Goal: Find specific page/section

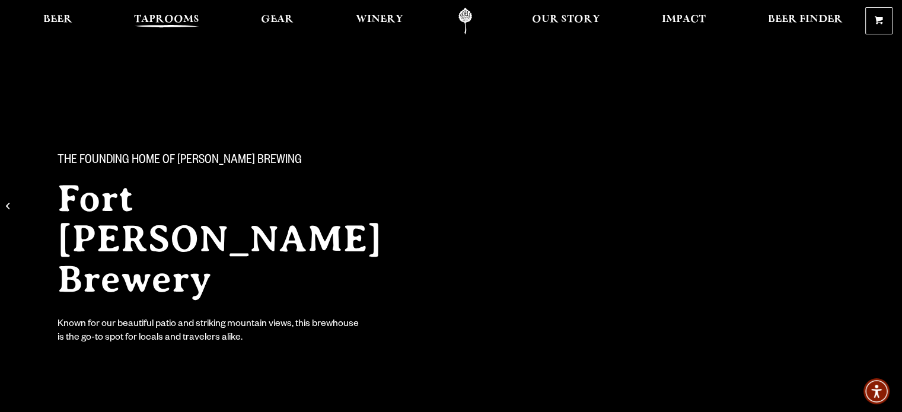
click at [184, 18] on span "Taprooms" at bounding box center [166, 19] width 65 height 9
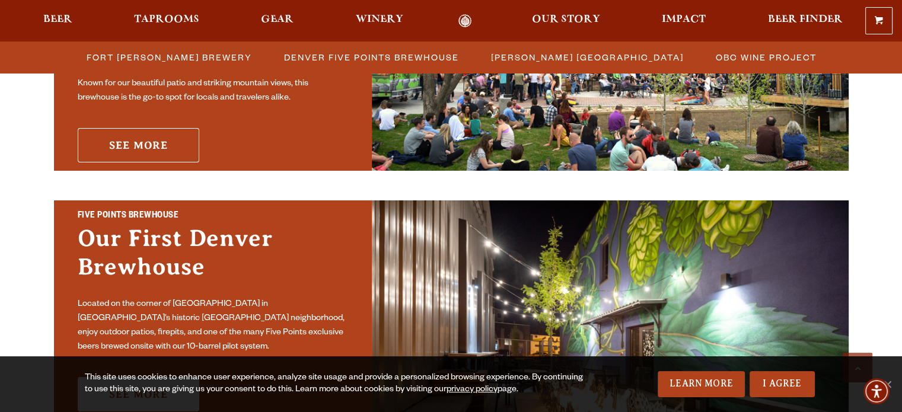
scroll to position [415, 0]
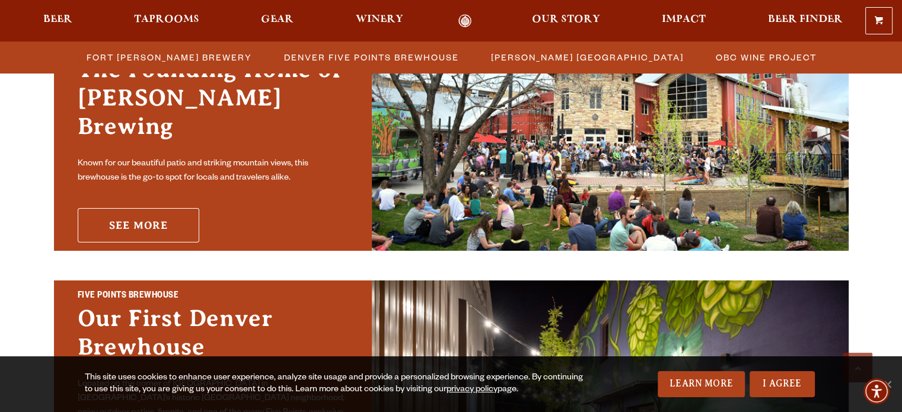
click at [169, 222] on link "See More" at bounding box center [139, 225] width 122 height 34
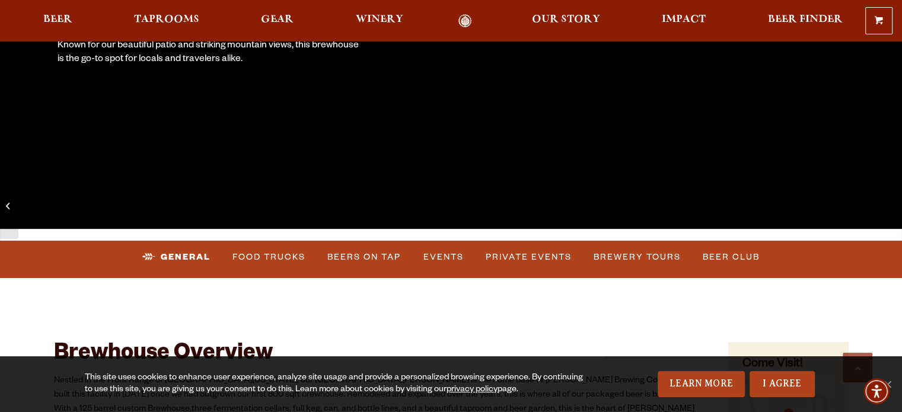
scroll to position [356, 0]
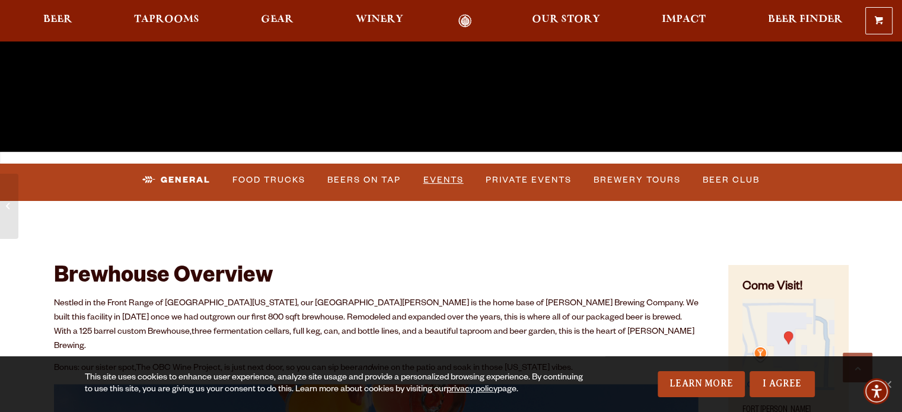
click at [430, 177] on link "Events" at bounding box center [443, 180] width 50 height 27
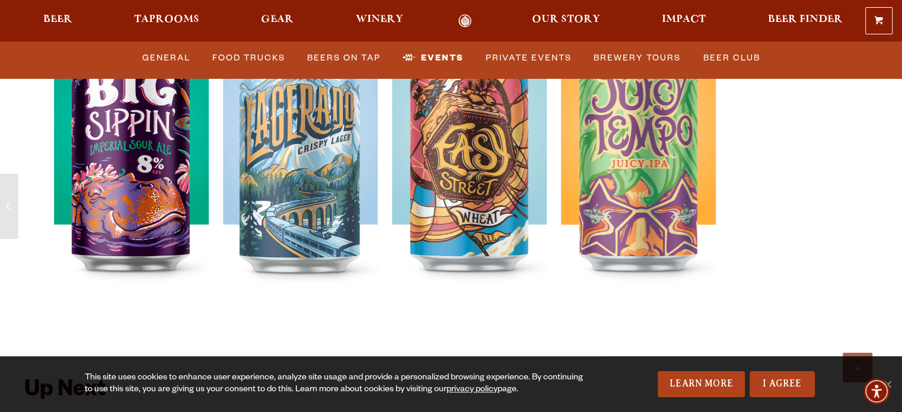
scroll to position [4367, 0]
